Goal: Task Accomplishment & Management: Complete application form

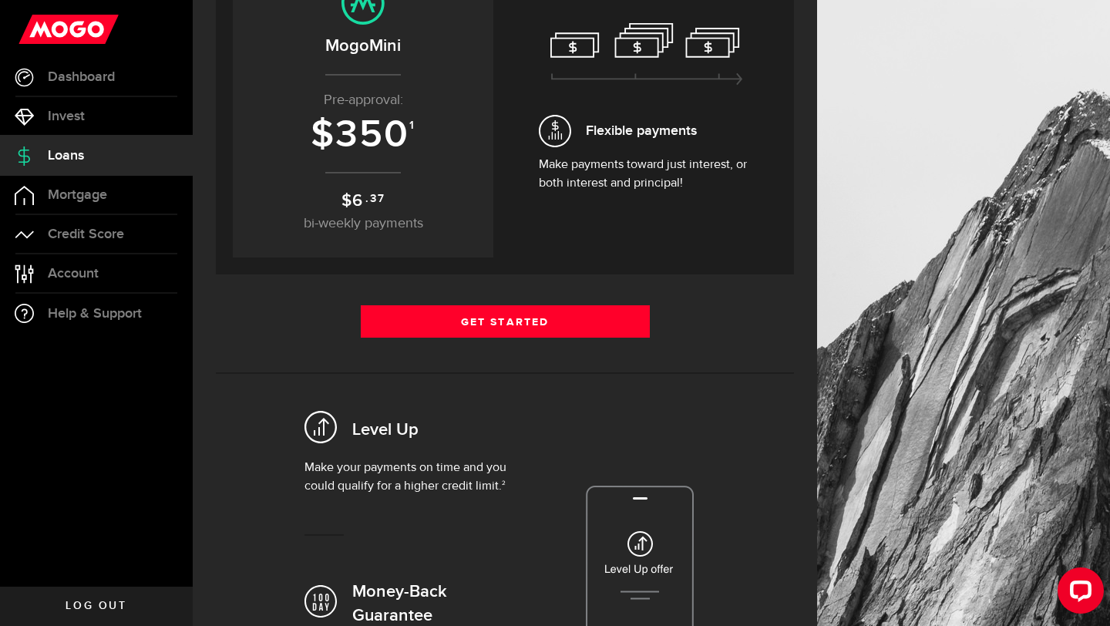
scroll to position [395, 0]
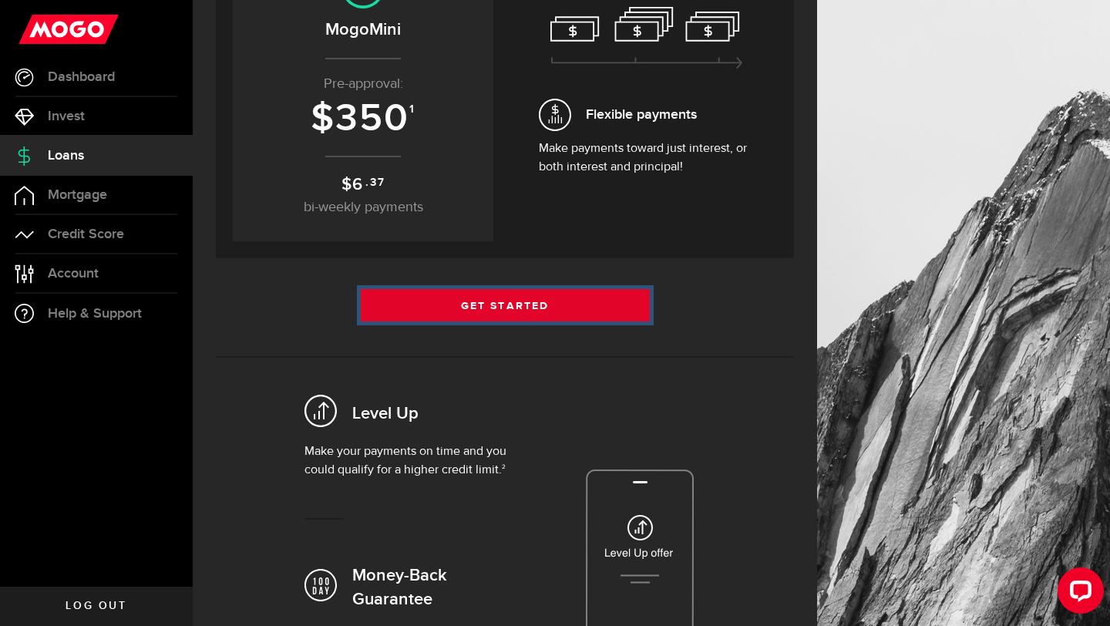
click at [609, 300] on link "Get Started" at bounding box center [505, 305] width 289 height 32
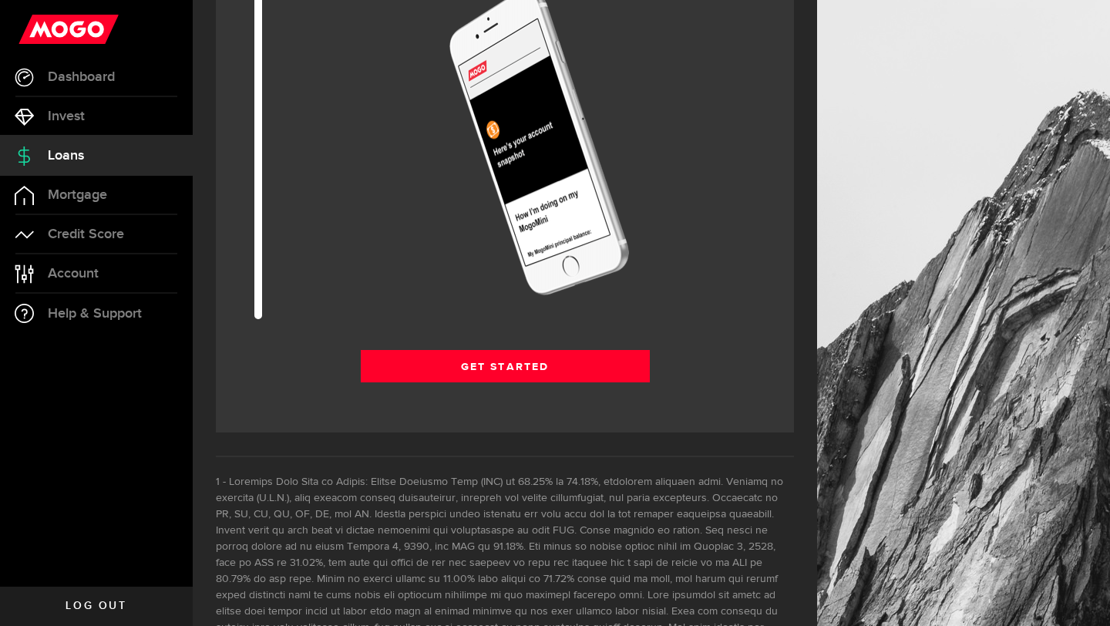
scroll to position [2137, 0]
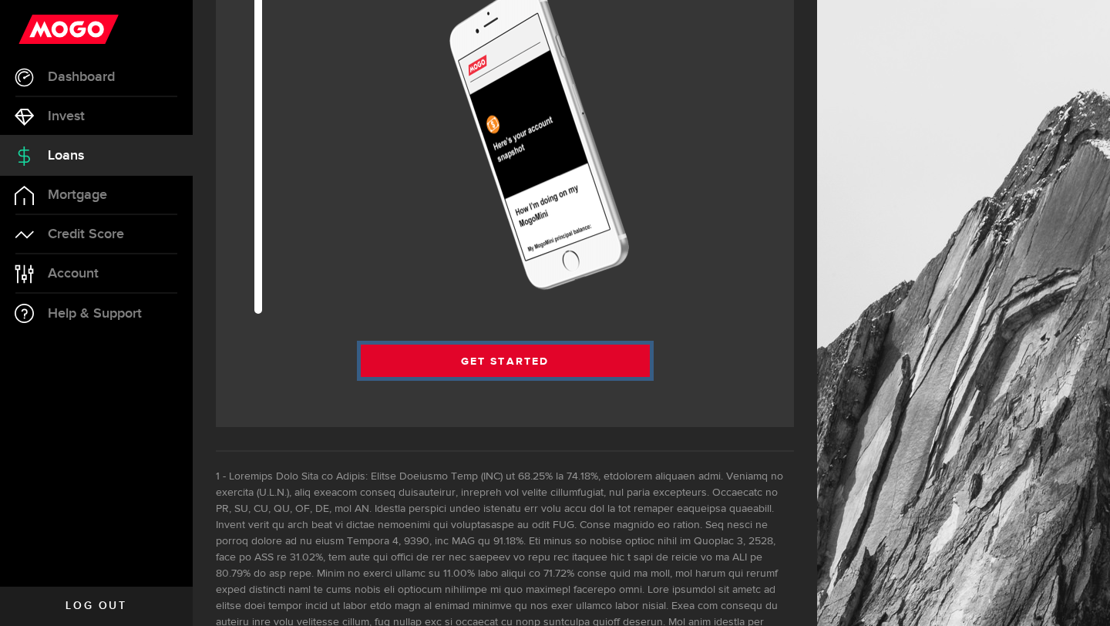
click at [592, 371] on link "Get Started" at bounding box center [505, 360] width 289 height 32
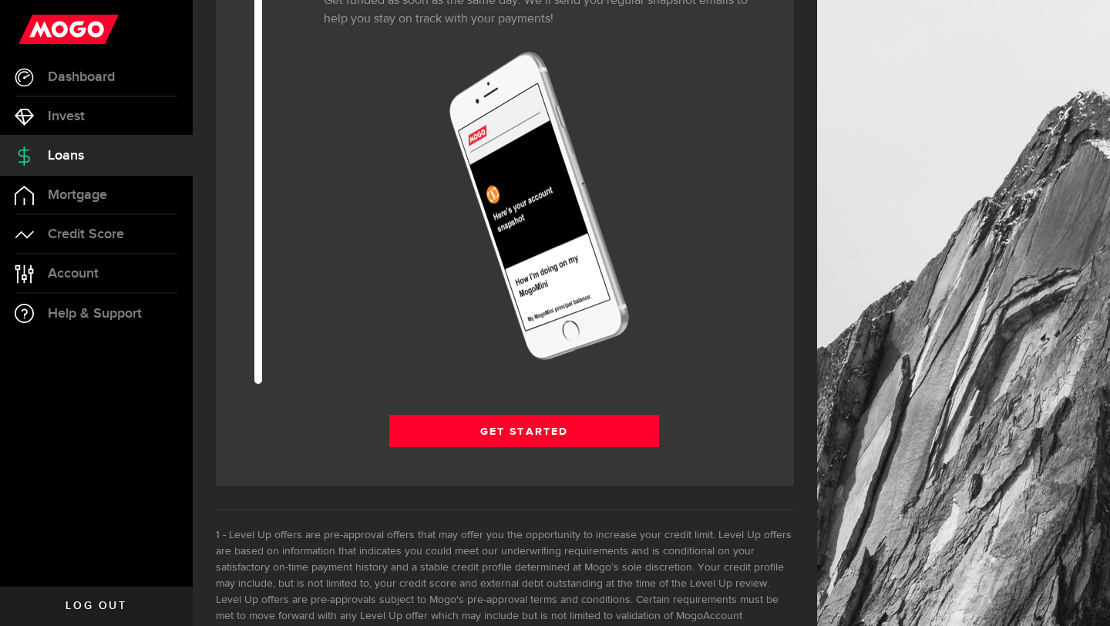
scroll to position [1934, 0]
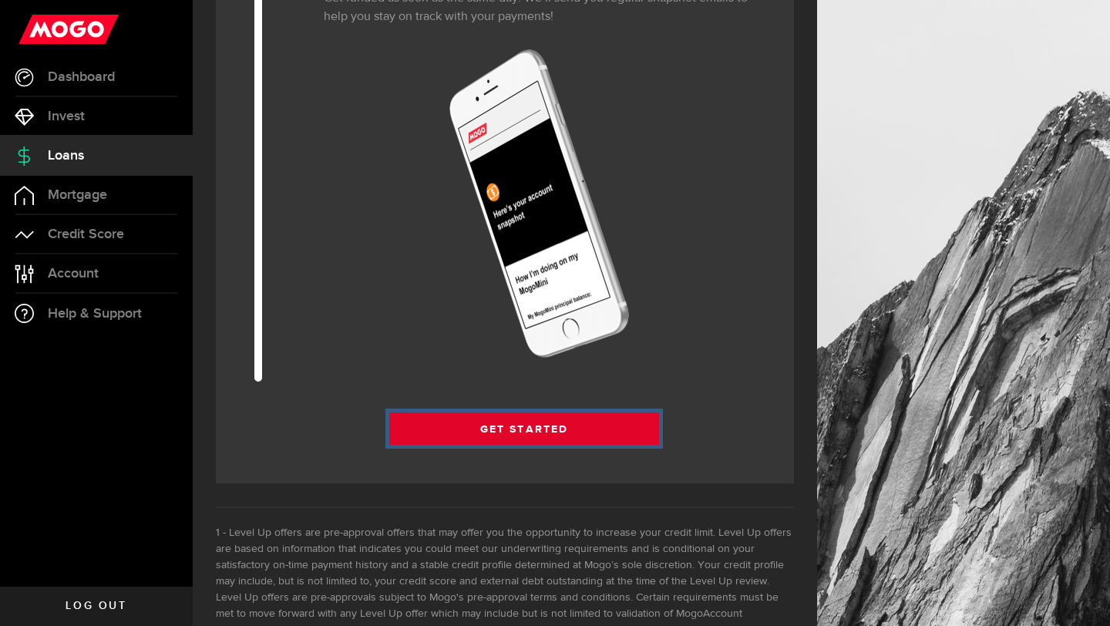
click at [642, 432] on link "Get Started" at bounding box center [524, 428] width 270 height 32
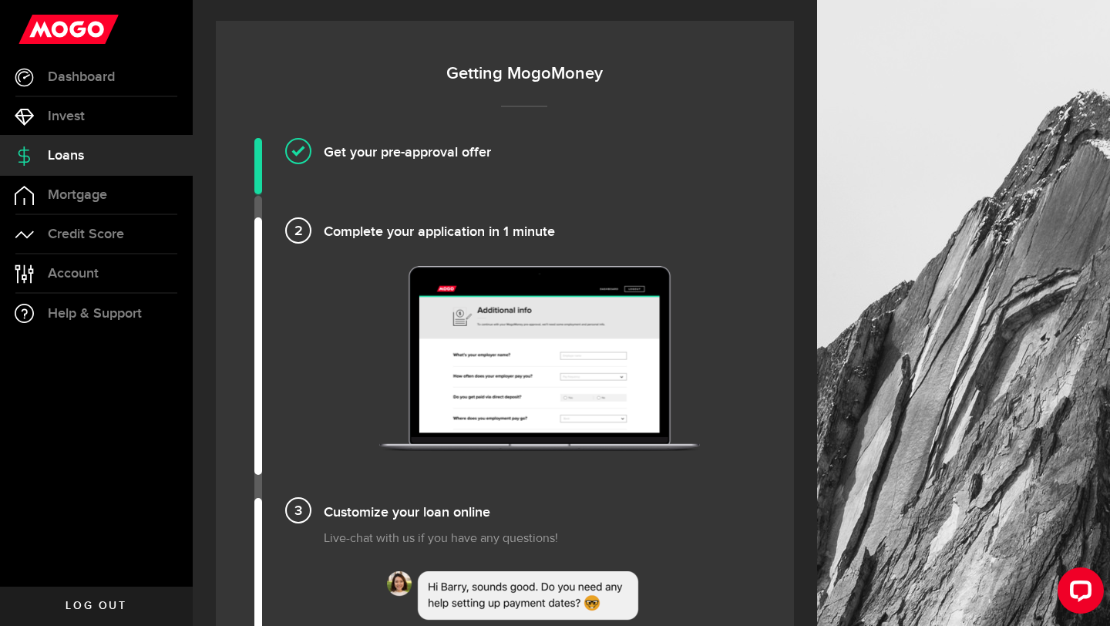
scroll to position [1181, 0]
